Goal: Information Seeking & Learning: Find specific fact

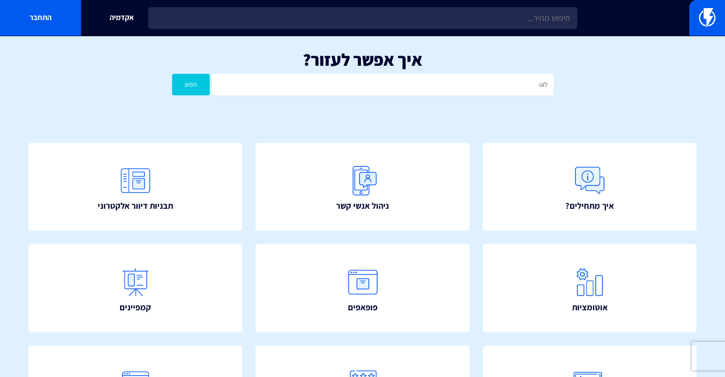
type input "לוגו"
click at [172, 74] on button "חפש" at bounding box center [191, 84] width 38 height 21
click at [438, 91] on input "לוגו" at bounding box center [382, 84] width 341 height 21
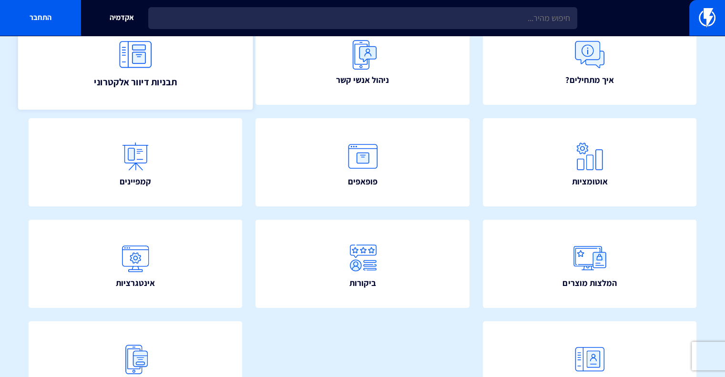
scroll to position [200, 0]
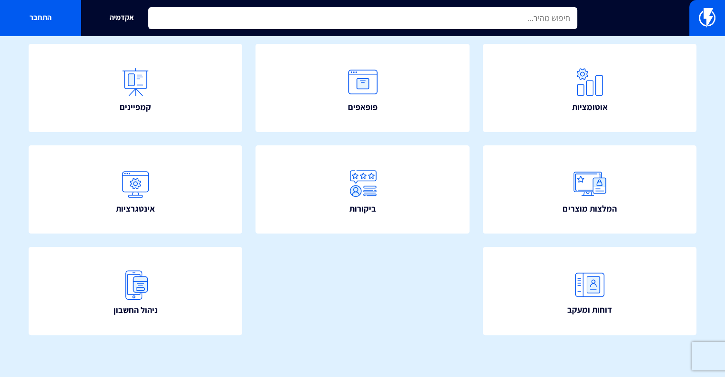
click at [402, 19] on input "text" at bounding box center [362, 18] width 429 height 22
type input "BIMI"
